Goal: Information Seeking & Learning: Learn about a topic

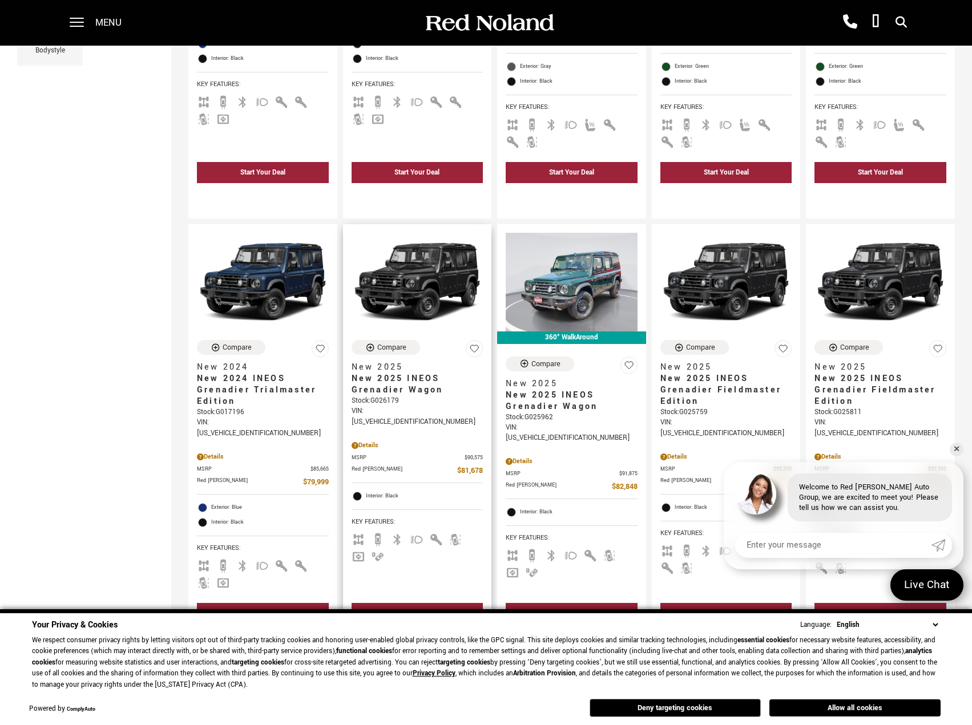
scroll to position [456, 0]
click at [407, 373] on span "New 2025 INEOS Grenadier Wagon" at bounding box center [412, 384] width 123 height 23
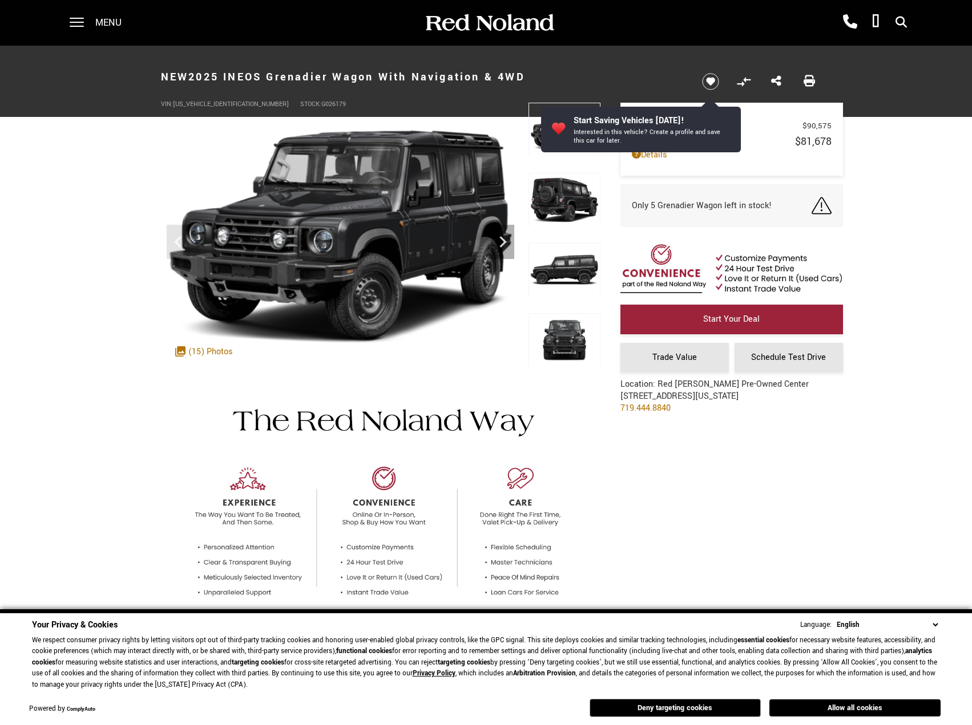
scroll to position [171, 0]
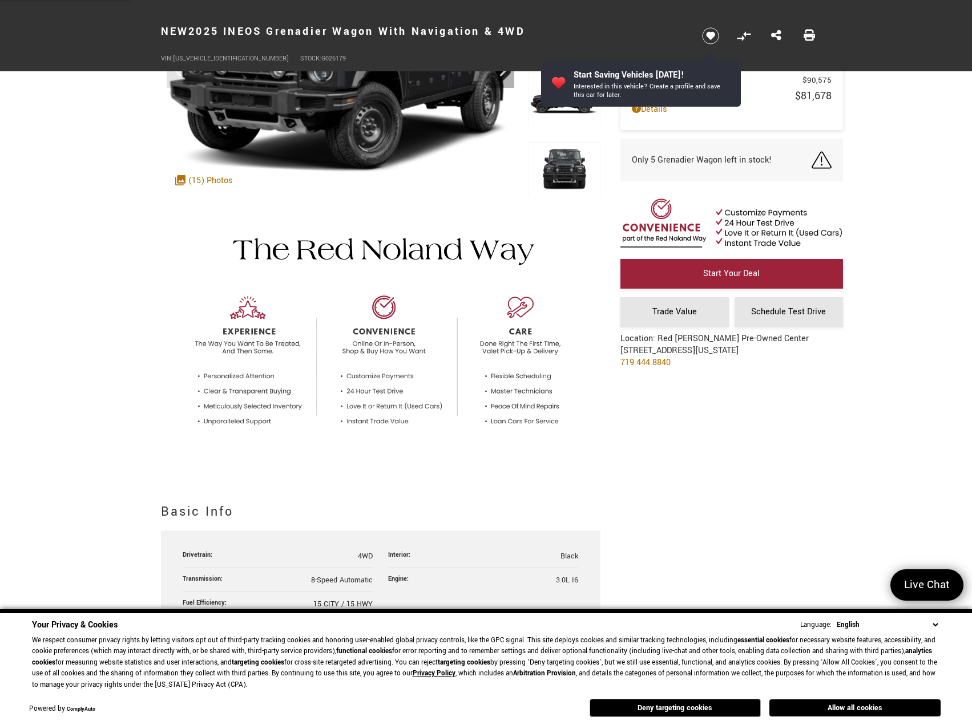
click at [843, 703] on button "Allow all cookies" at bounding box center [854, 707] width 171 height 17
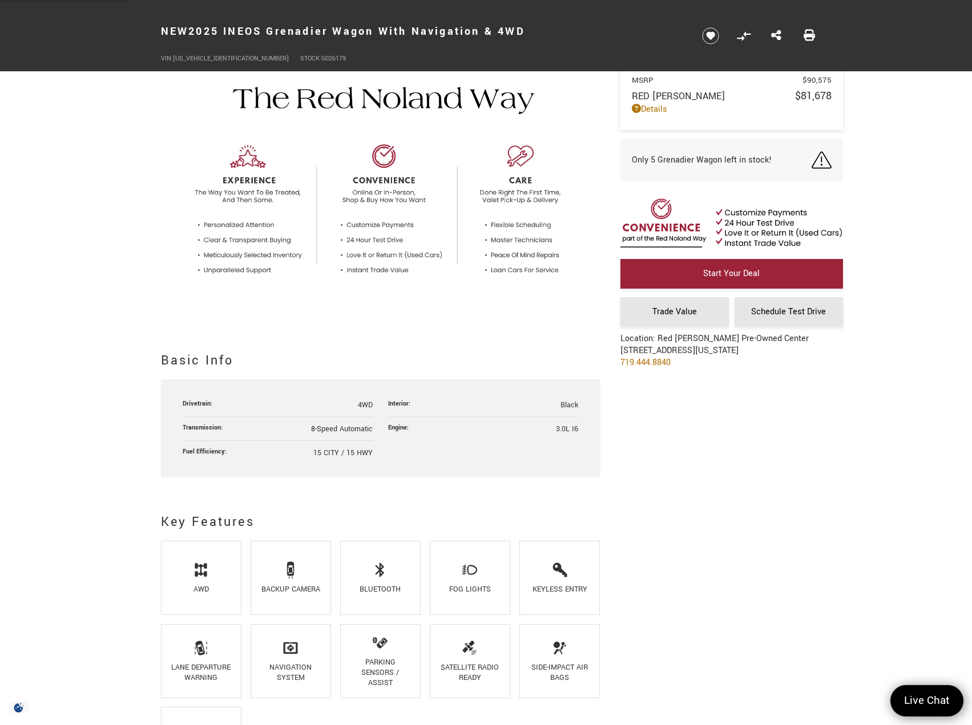
scroll to position [228, 0]
